Goal: Find specific page/section

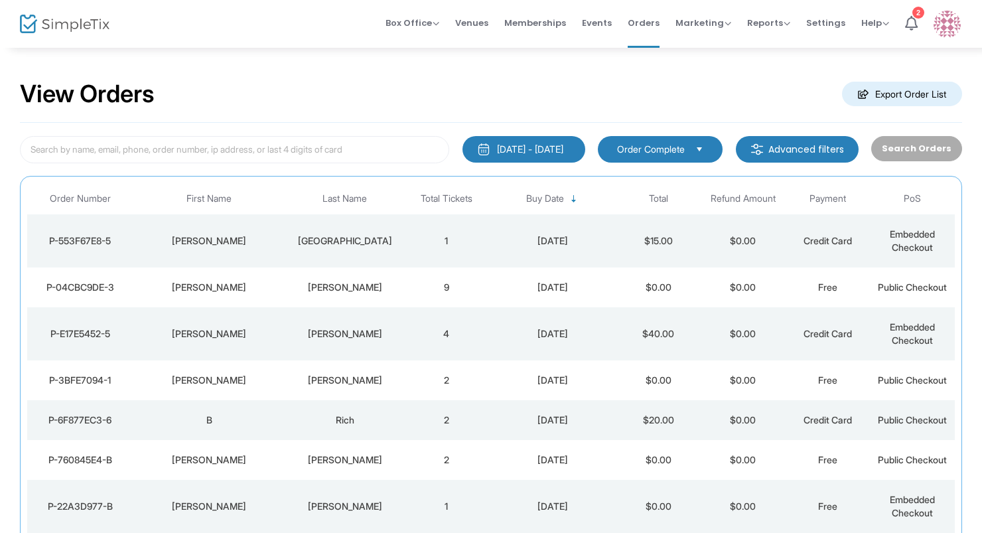
click at [225, 273] on td "[PERSON_NAME]" at bounding box center [209, 287] width 153 height 40
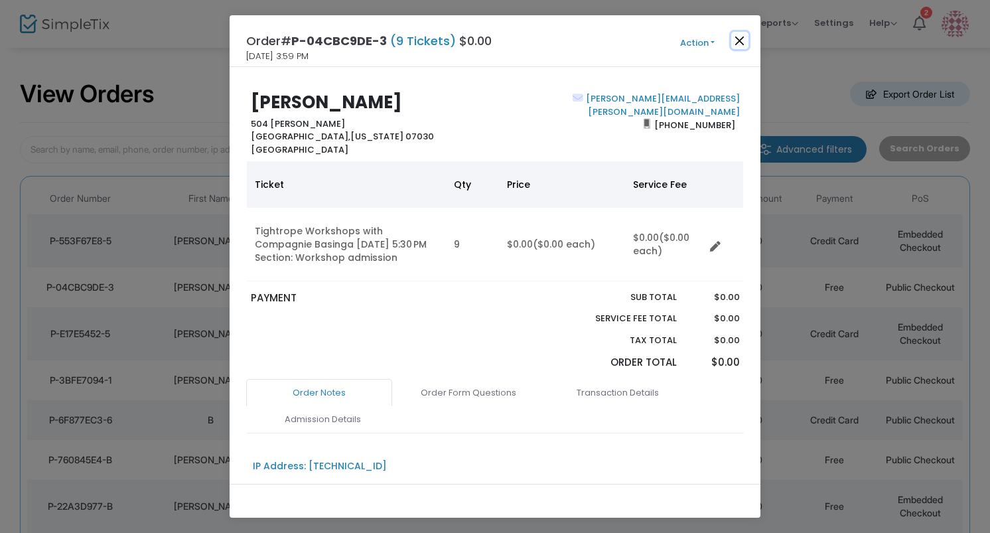
click at [741, 40] on button "Close" at bounding box center [739, 40] width 17 height 17
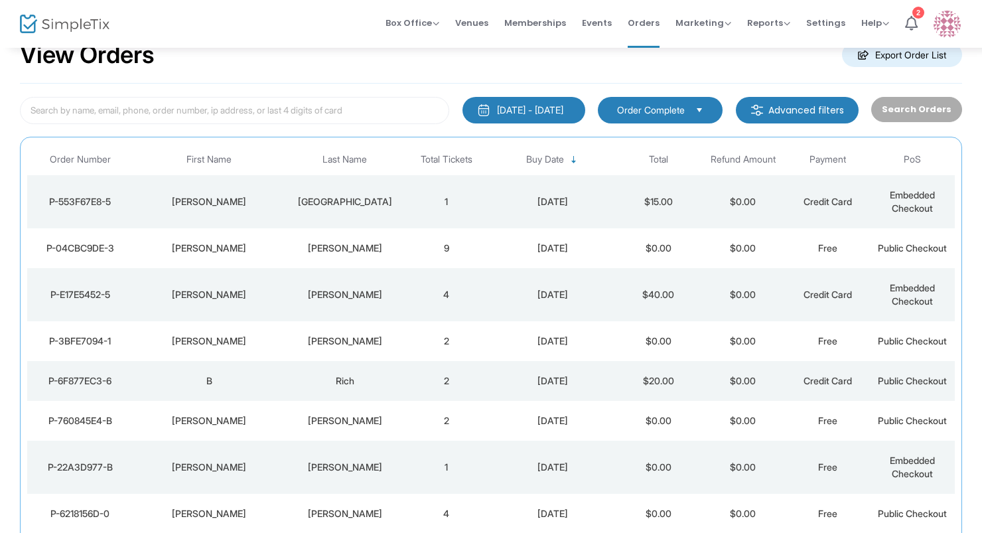
scroll to position [40, 0]
click at [598, 27] on span "Events" at bounding box center [597, 23] width 30 height 34
